Goal: Task Accomplishment & Management: Manage account settings

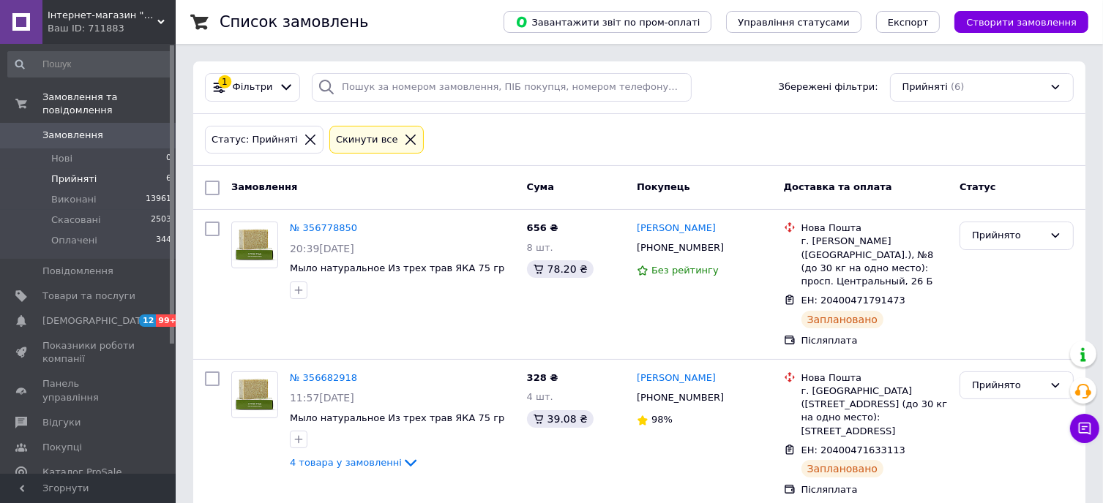
click at [91, 169] on li "Прийняті 6" at bounding box center [90, 179] width 180 height 20
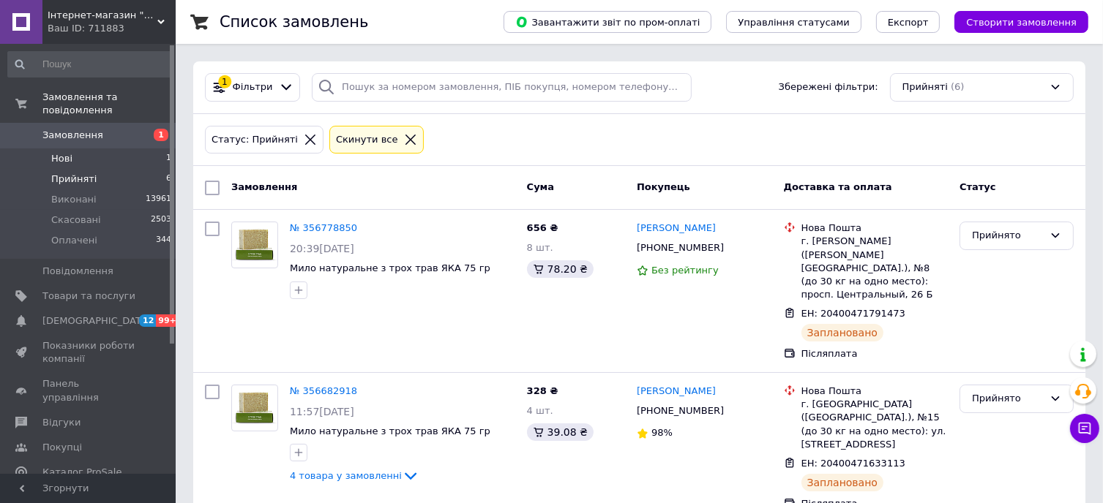
click at [67, 152] on span "Нові" at bounding box center [61, 158] width 21 height 13
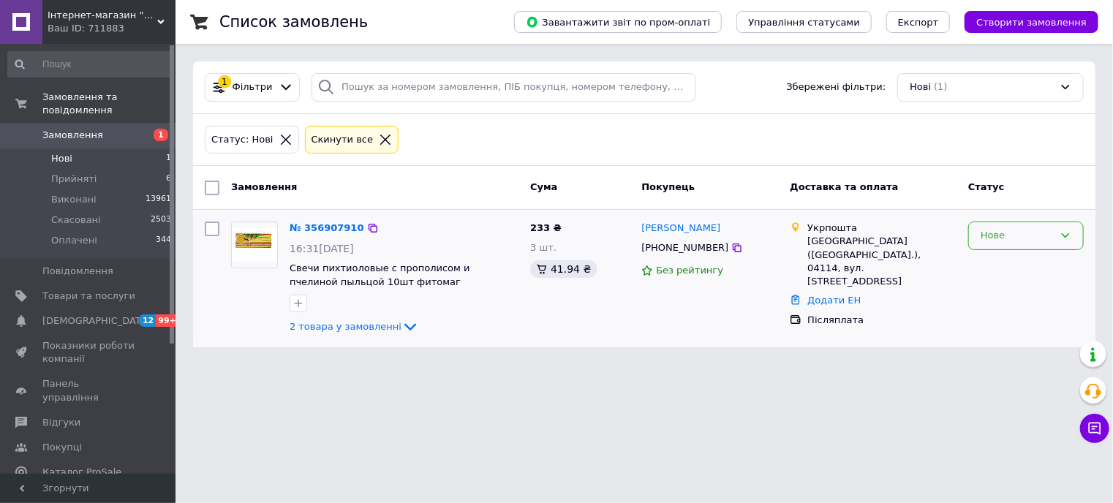
click at [1059, 239] on div "Нове" at bounding box center [1027, 236] width 116 height 29
click at [1053, 255] on li "Прийнято" at bounding box center [1026, 266] width 114 height 27
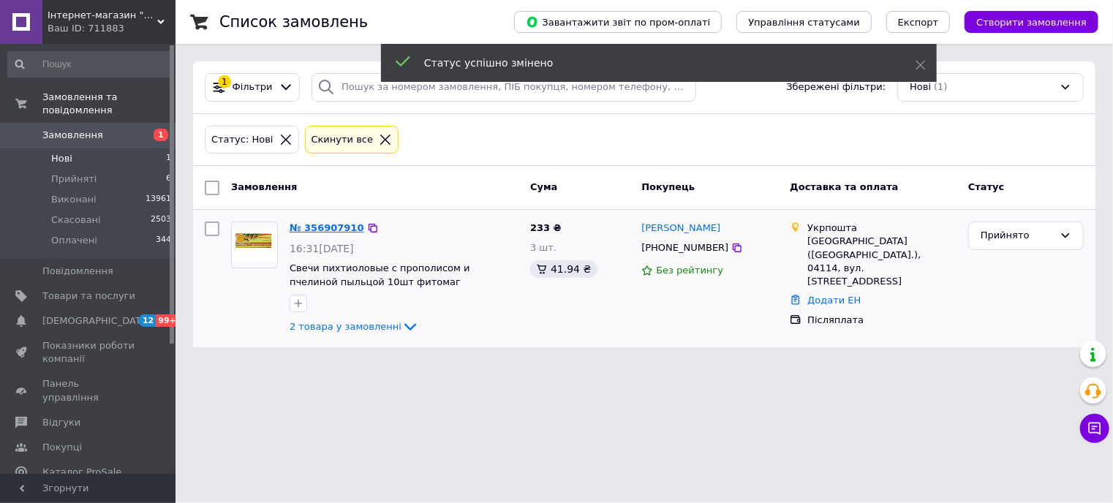
click at [313, 226] on link "№ 356907910" at bounding box center [327, 227] width 75 height 11
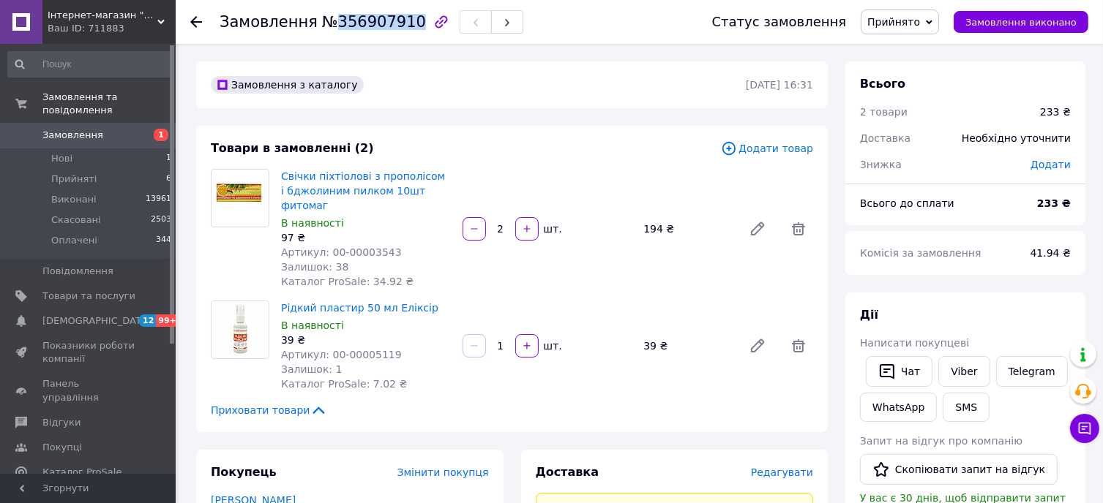
drag, startPoint x: 324, startPoint y: 23, endPoint x: 398, endPoint y: 19, distance: 74.0
click at [398, 19] on span "№356907910" at bounding box center [374, 22] width 104 height 18
copy span "356907910"
click at [950, 368] on link "Viber" at bounding box center [963, 371] width 51 height 31
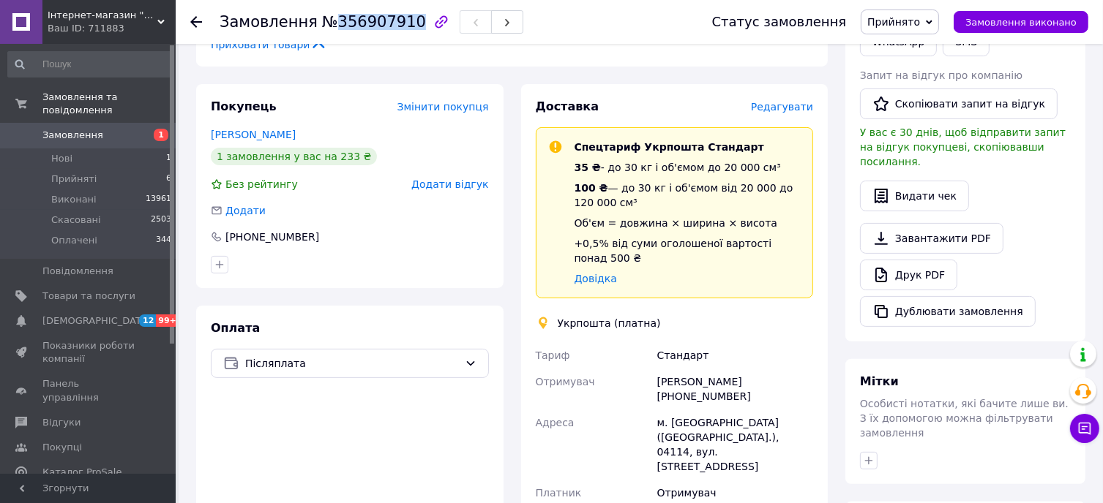
scroll to position [585, 0]
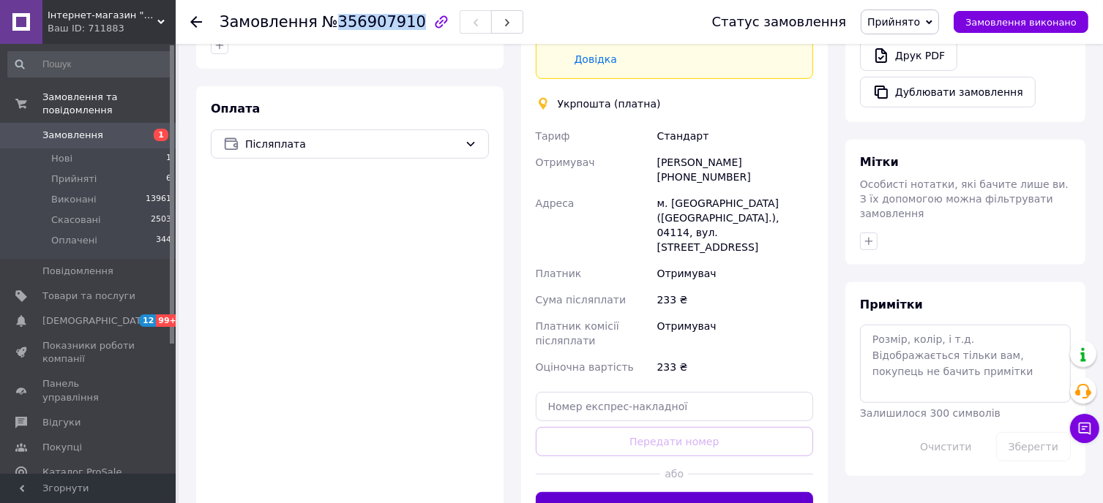
click at [666, 492] on button "Створити ярлик" at bounding box center [675, 506] width 278 height 29
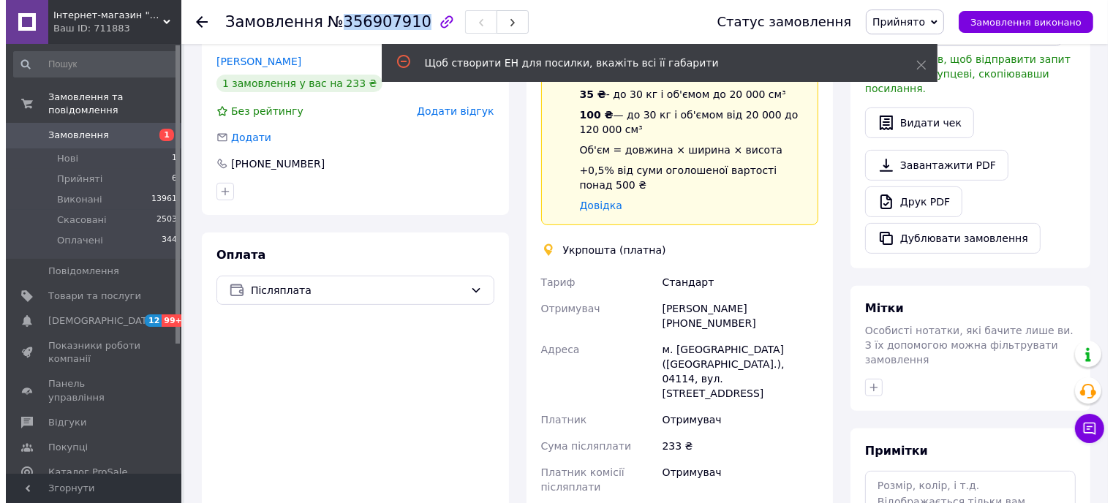
scroll to position [293, 0]
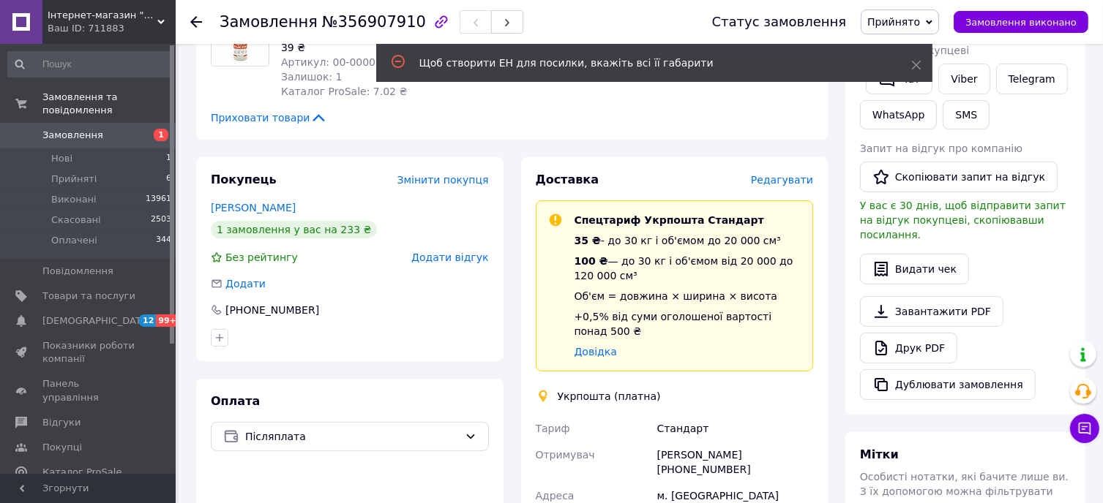
click at [811, 174] on span "Редагувати" at bounding box center [782, 180] width 62 height 12
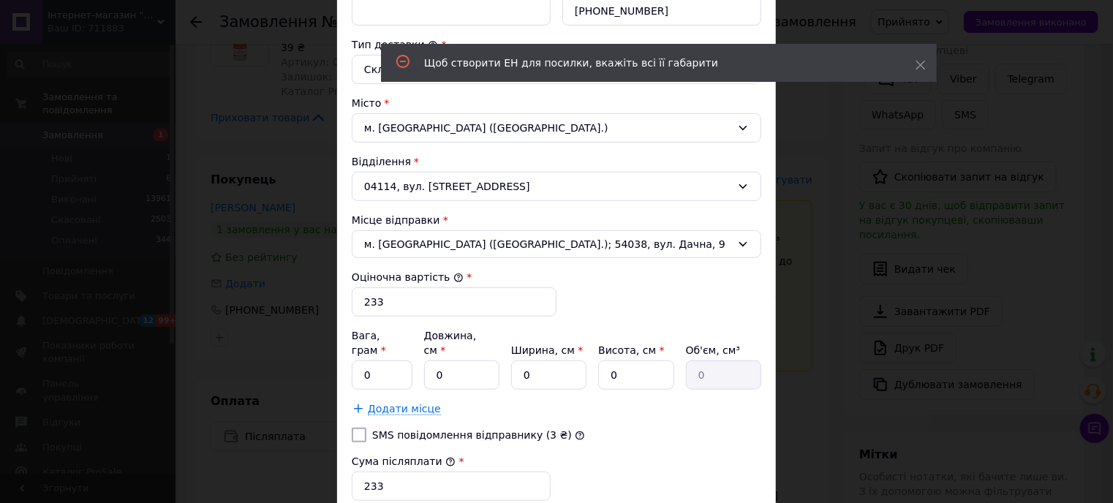
scroll to position [439, 0]
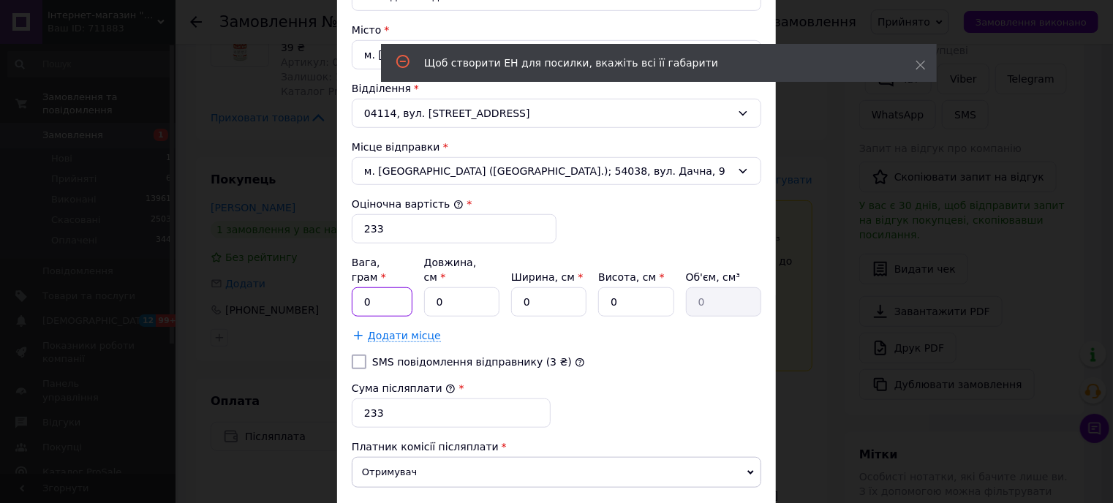
click at [371, 288] on input "0" at bounding box center [382, 302] width 61 height 29
type input "1"
click at [448, 288] on input "0" at bounding box center [461, 302] width 75 height 29
type input "1"
type input "0"
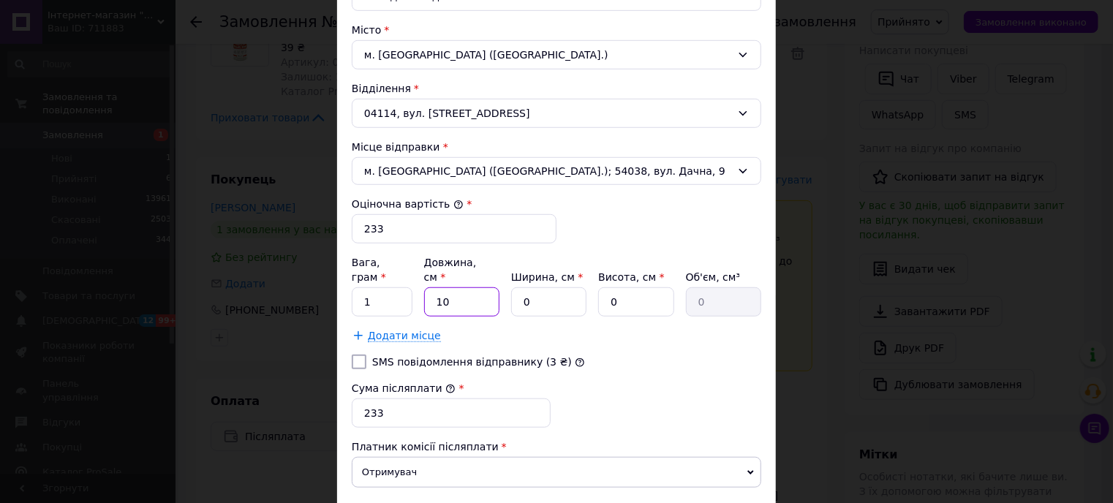
type input "10"
click at [536, 288] on input "0" at bounding box center [548, 302] width 75 height 29
type input "1"
type input "0"
type input "10"
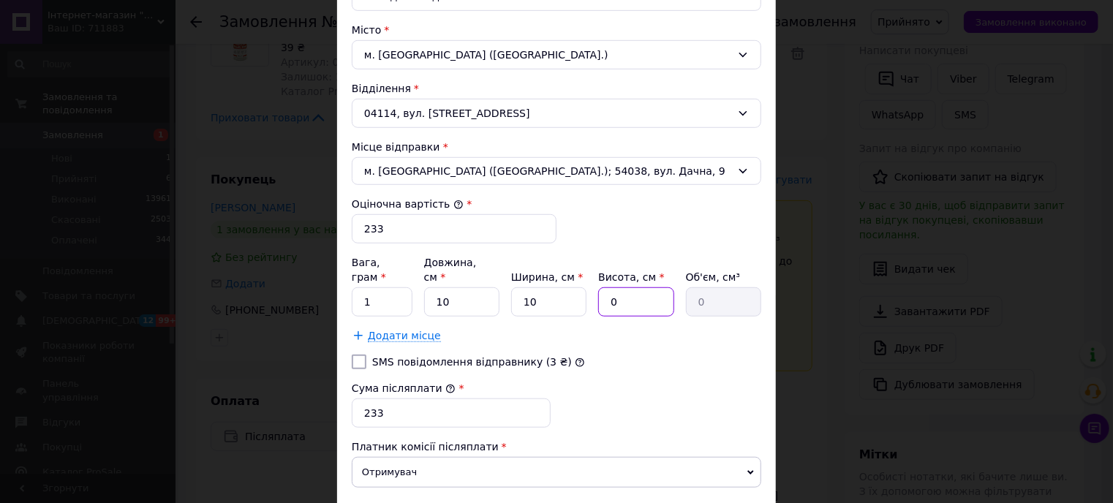
click at [620, 288] on input "0" at bounding box center [635, 302] width 75 height 29
type input "1"
type input "100"
type input "10"
type input "1000"
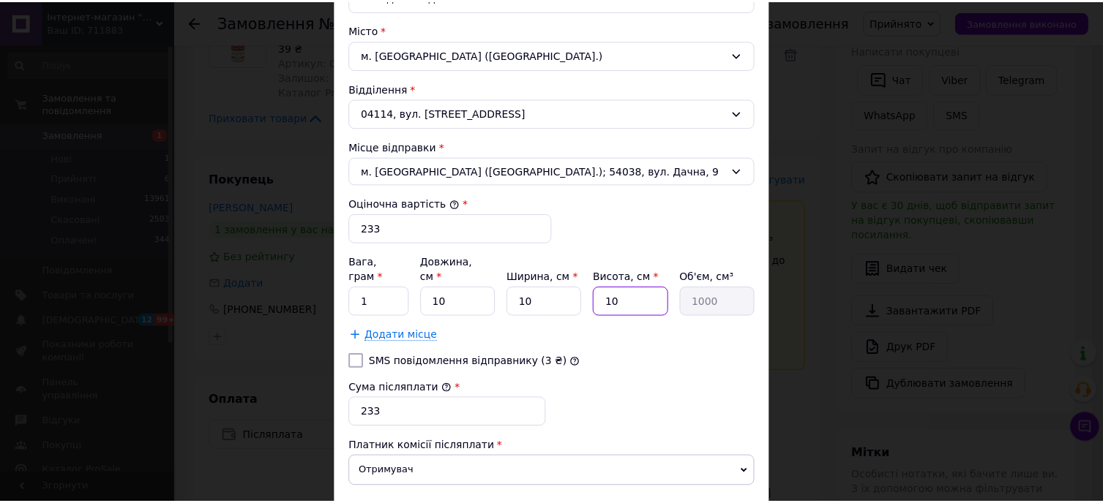
scroll to position [526, 0]
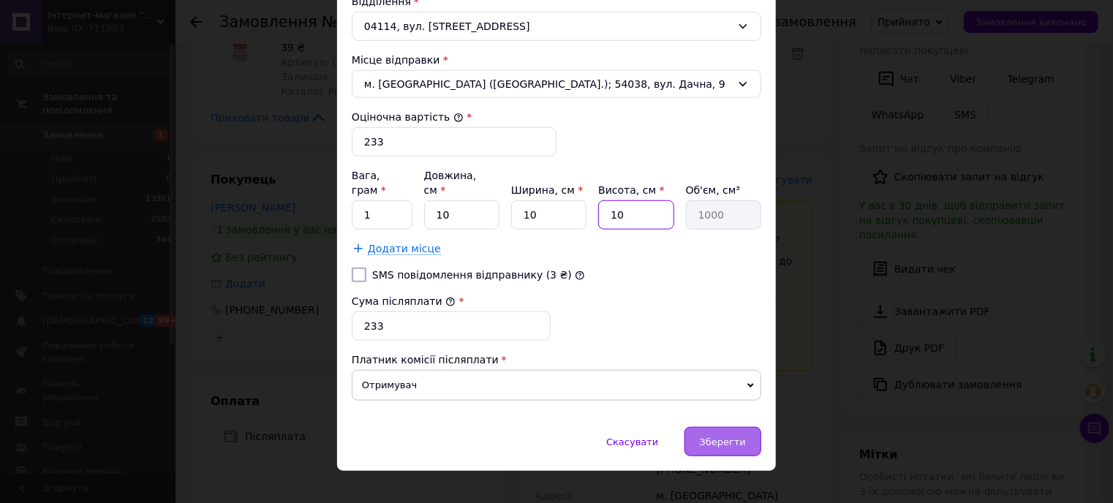
type input "10"
click at [714, 437] on span "Зберегти" at bounding box center [723, 442] width 46 height 11
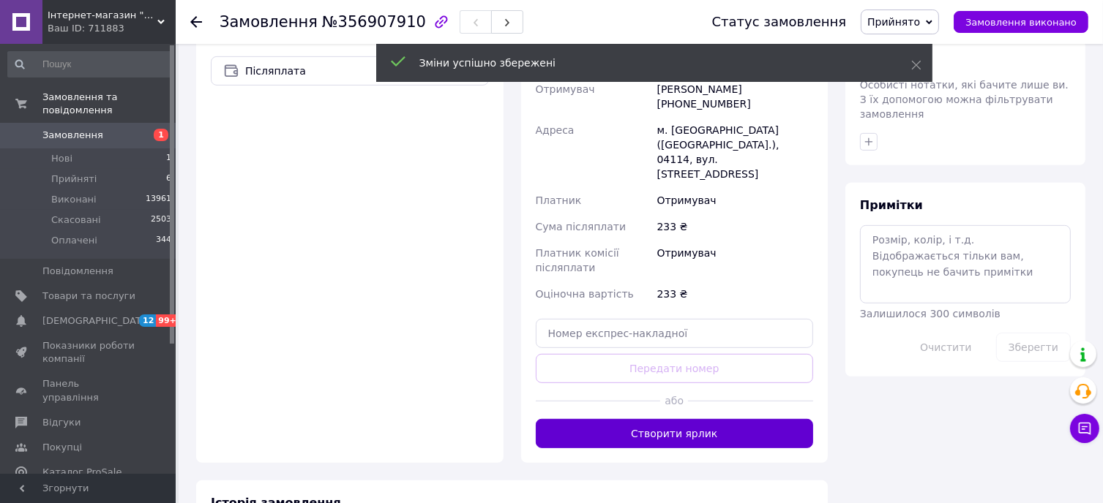
scroll to position [732, 0]
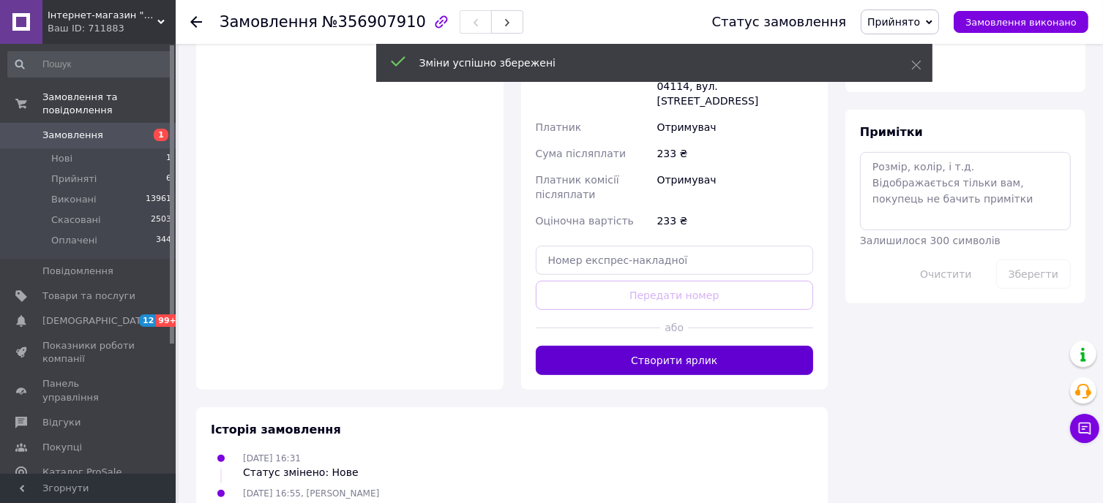
click at [705, 346] on button "Створити ярлик" at bounding box center [675, 360] width 278 height 29
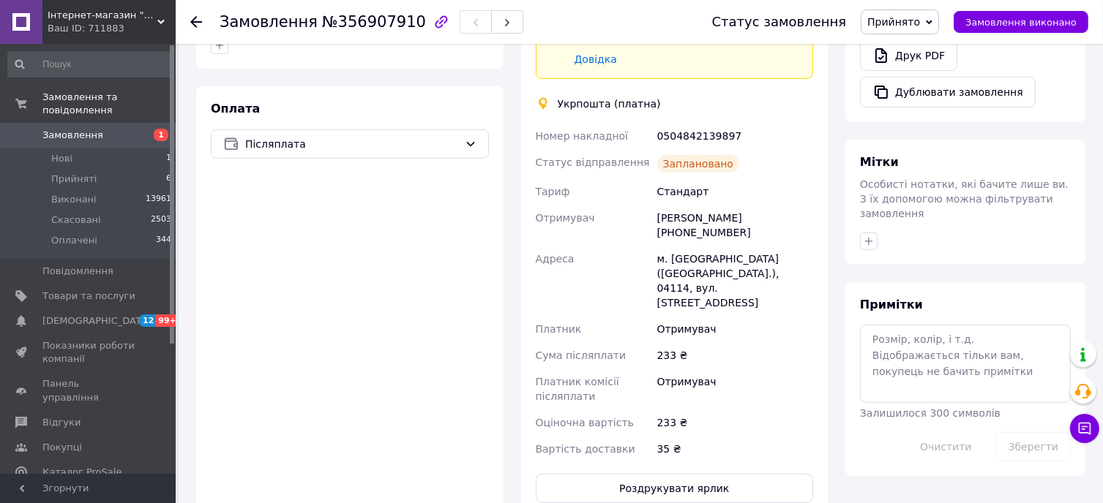
scroll to position [512, 0]
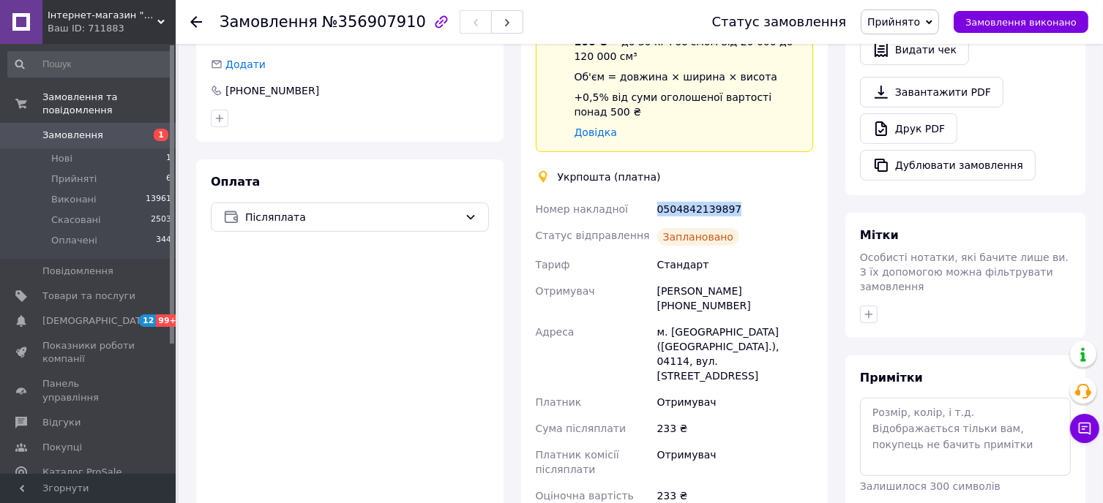
drag, startPoint x: 735, startPoint y: 187, endPoint x: 670, endPoint y: 197, distance: 65.1
click at [651, 196] on div "Номер накладної 0504842139897 Статус відправлення Заплановано Тариф Стандарт От…" at bounding box center [675, 365] width 284 height 339
copy div "Номер накладної 0504842139897"
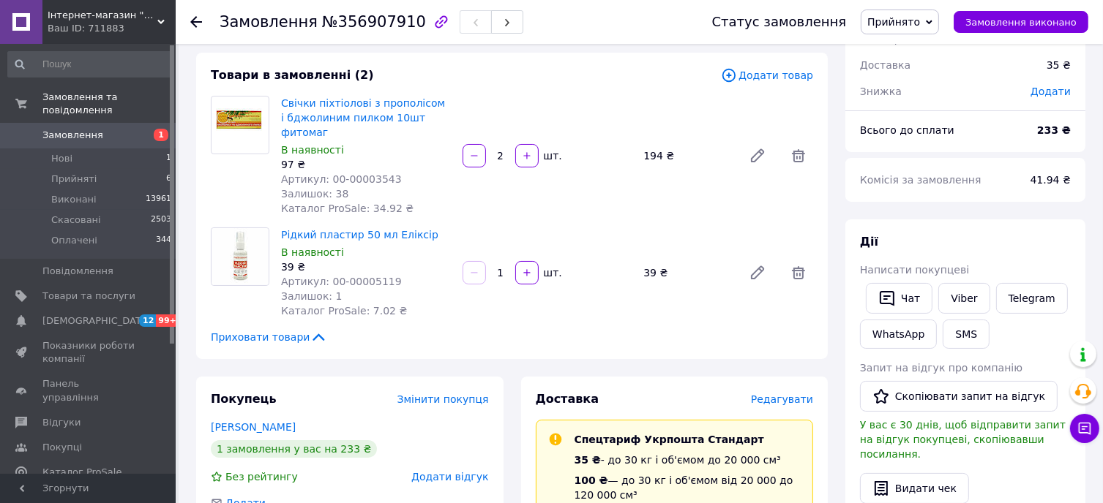
scroll to position [0, 0]
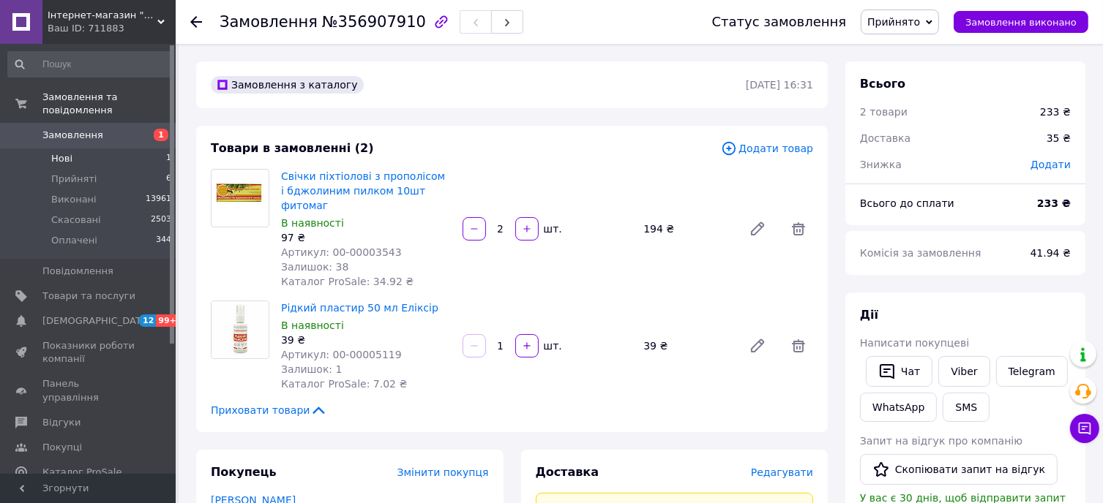
click at [74, 149] on li "Нові 1" at bounding box center [90, 159] width 180 height 20
